Goal: Navigation & Orientation: Find specific page/section

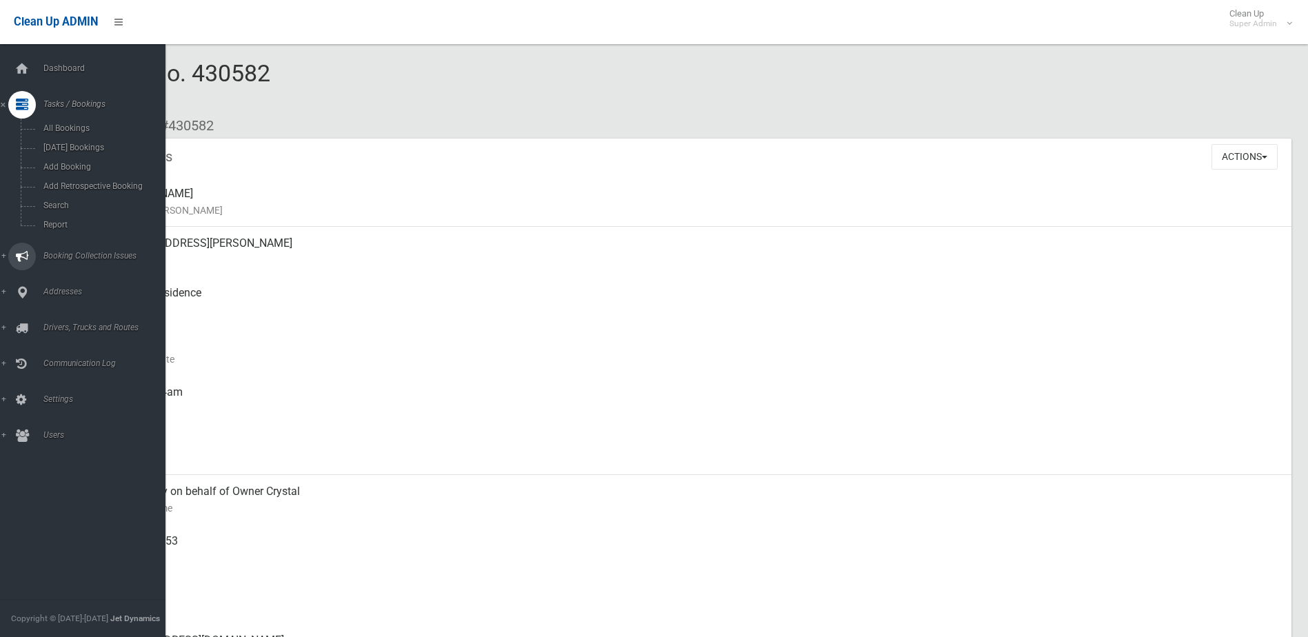
click at [73, 254] on span "Booking Collection Issues" at bounding box center [107, 256] width 137 height 10
click at [88, 161] on span "All Reported Issues" at bounding box center [101, 164] width 125 height 10
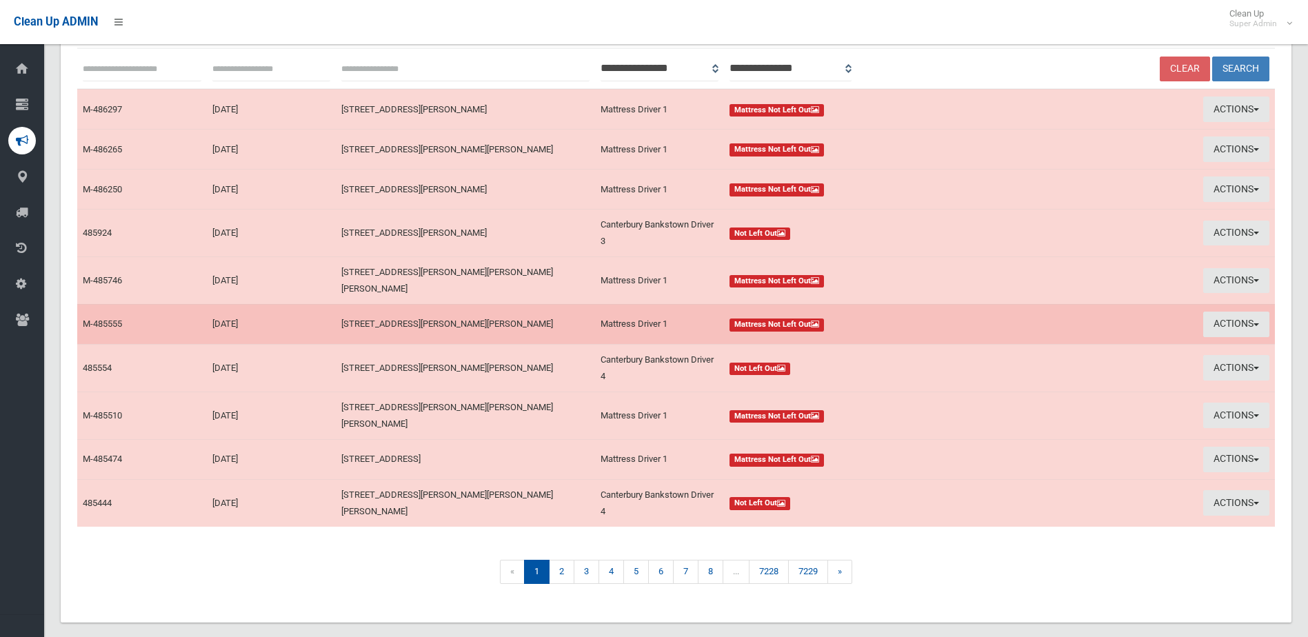
scroll to position [154, 0]
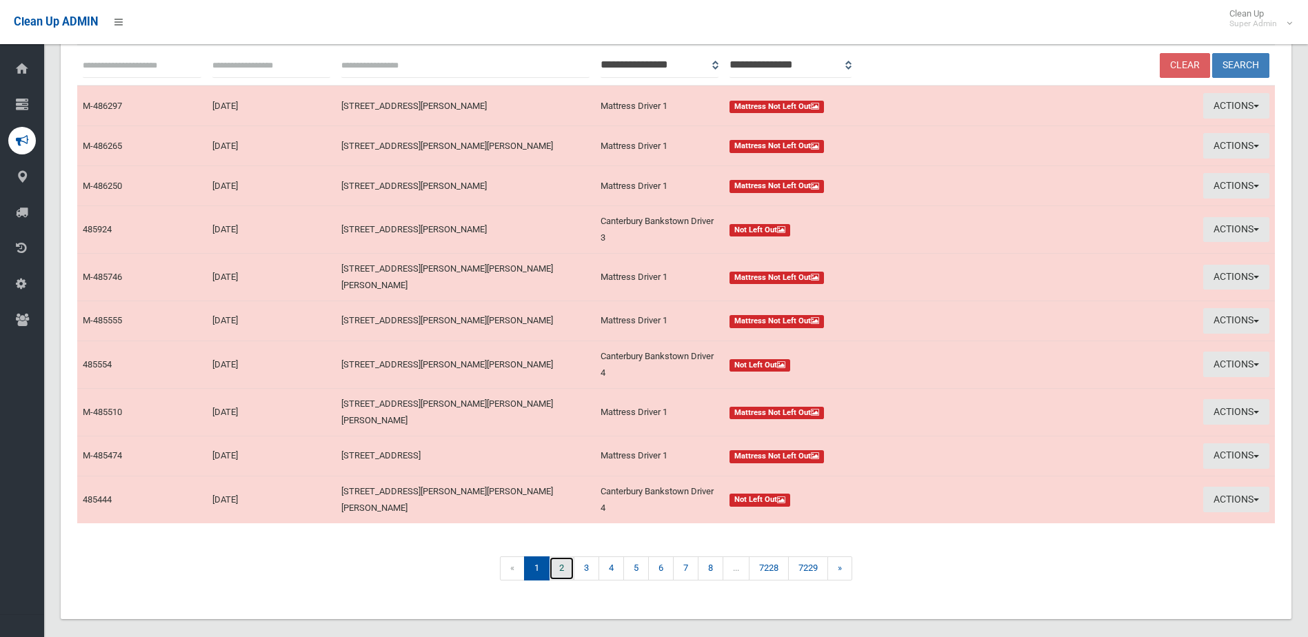
click at [550, 557] on link "2" at bounding box center [562, 569] width 26 height 24
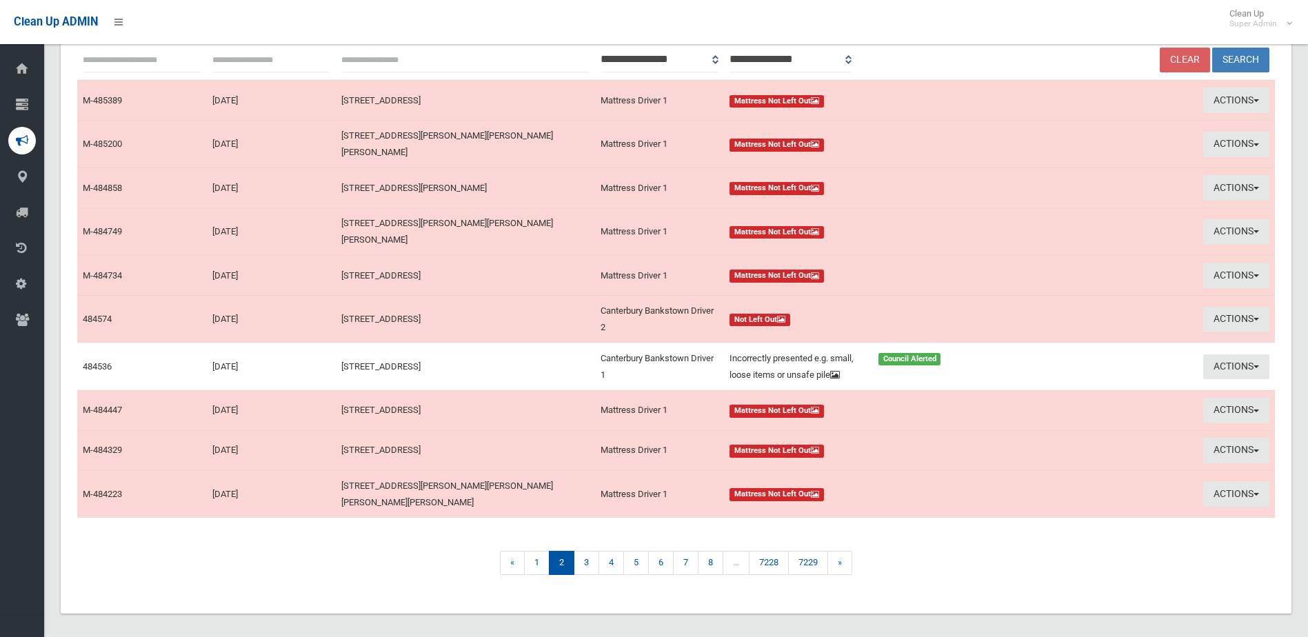
scroll to position [163, 0]
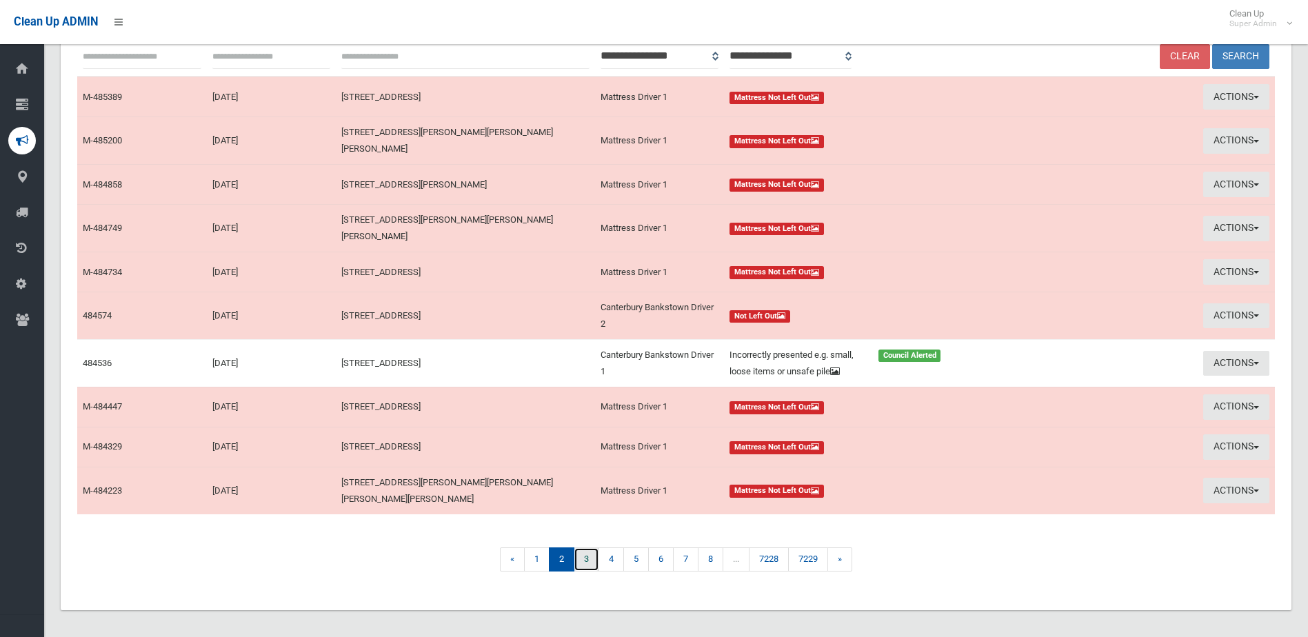
click at [581, 548] on link "3" at bounding box center [587, 560] width 26 height 24
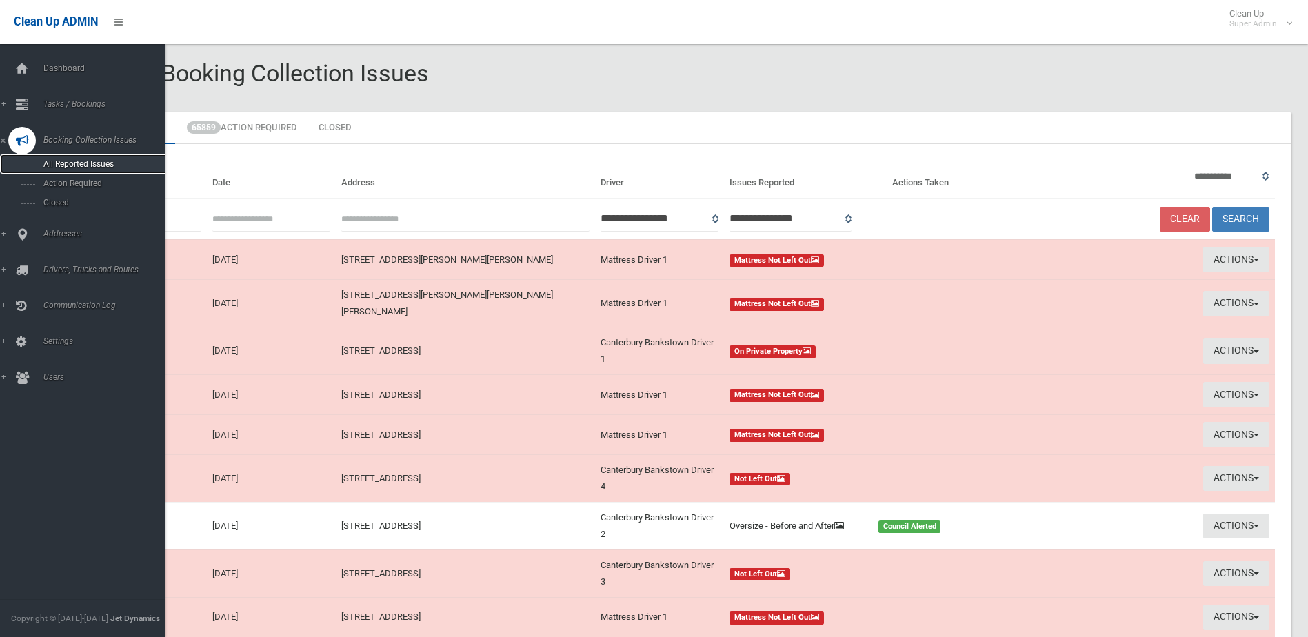
click at [90, 167] on span "All Reported Issues" at bounding box center [101, 164] width 125 height 10
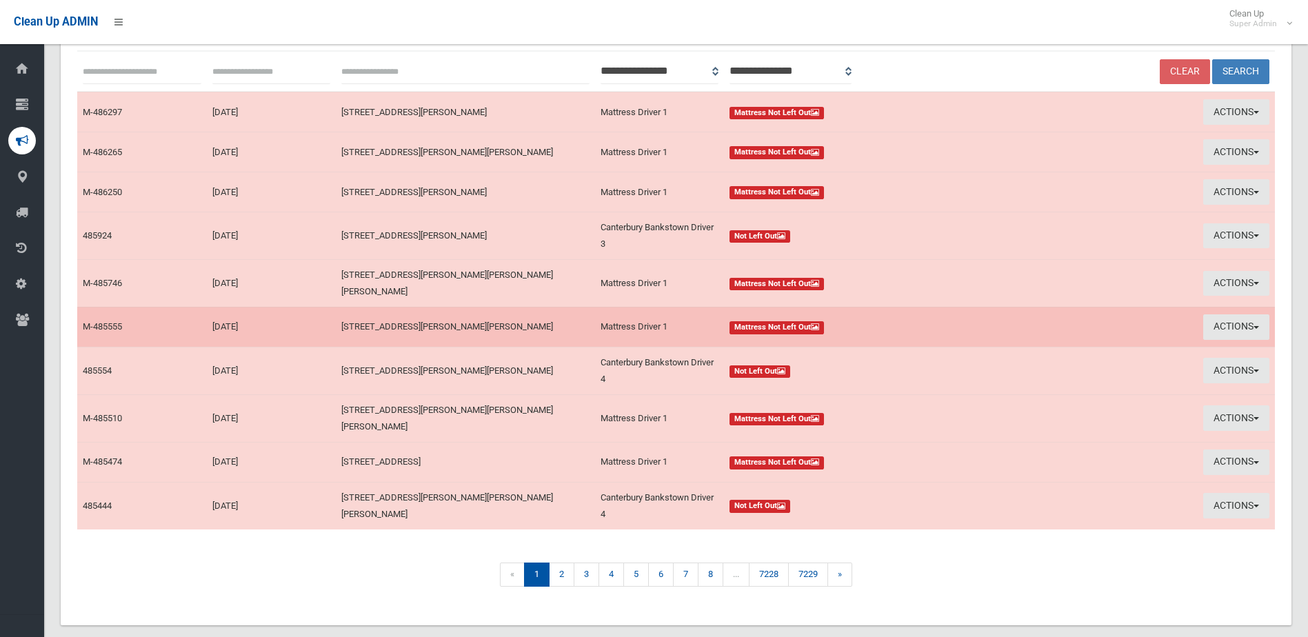
scroll to position [154, 0]
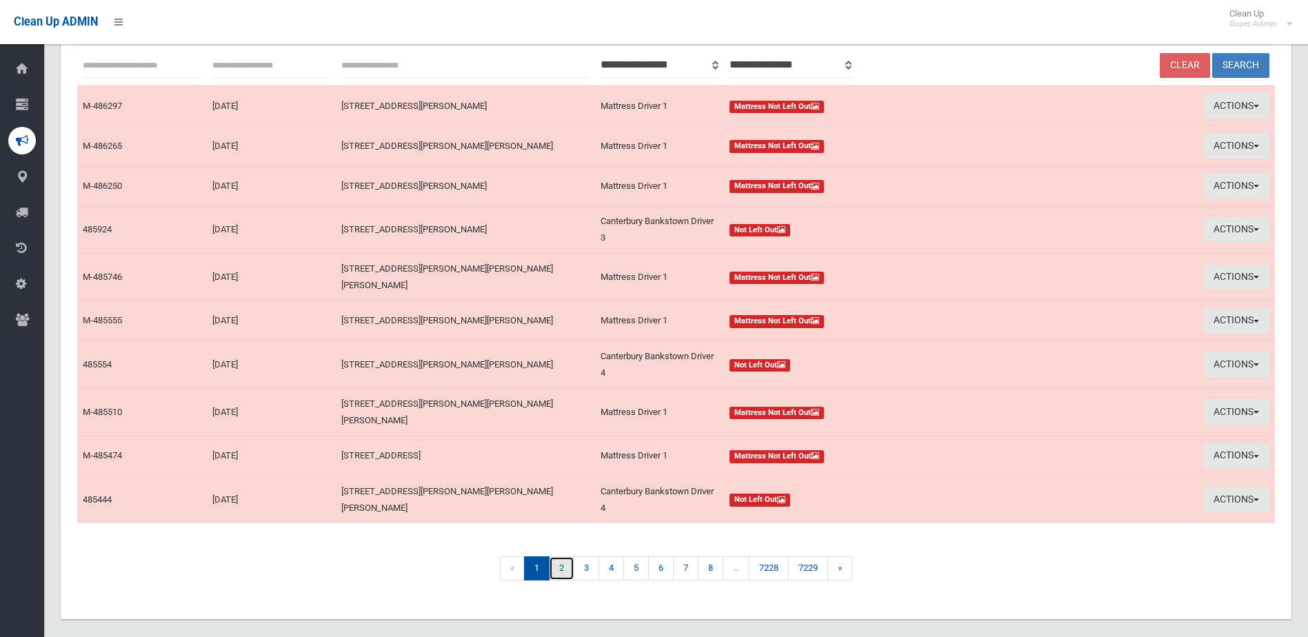
click at [557, 557] on link "2" at bounding box center [562, 569] width 26 height 24
